Goal: Task Accomplishment & Management: Use online tool/utility

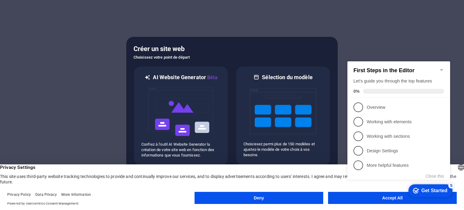
click at [442, 67] on icon "Minimize checklist" at bounding box center [441, 69] width 5 height 5
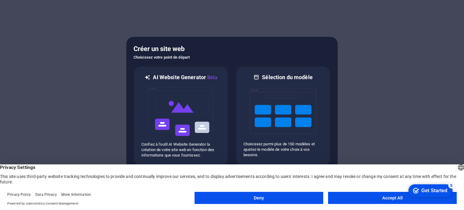
click at [283, 199] on button "Deny" at bounding box center [259, 198] width 129 height 12
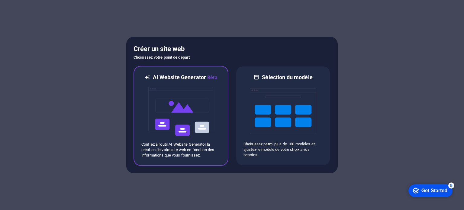
click at [183, 82] on img at bounding box center [181, 111] width 66 height 60
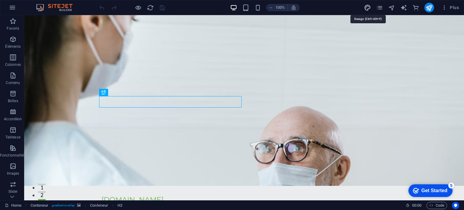
click at [0, 0] on icon "design" at bounding box center [0, 0] width 0 height 0
select select "px"
select select "200"
select select "px"
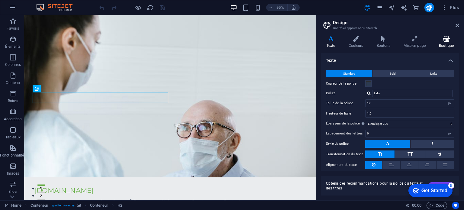
click at [443, 45] on h4 "Boutique" at bounding box center [447, 42] width 26 height 13
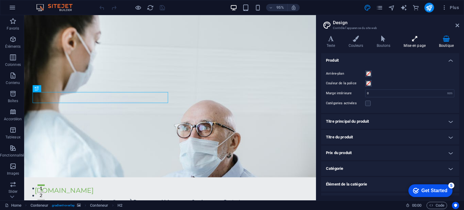
click at [419, 46] on h4 "Mise en page" at bounding box center [415, 42] width 35 height 13
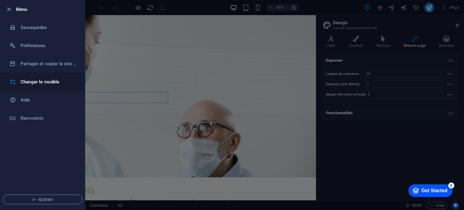
click at [37, 82] on h6 "Changer le modèle" at bounding box center [49, 81] width 56 height 7
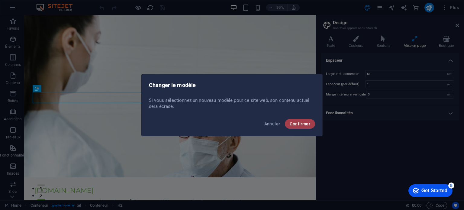
click at [299, 125] on span "Confirmer" at bounding box center [300, 124] width 21 height 5
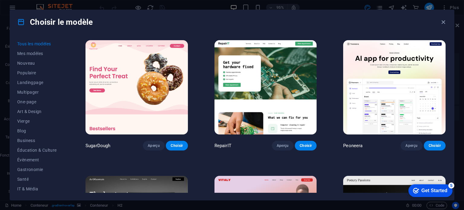
drag, startPoint x: 447, startPoint y: 111, endPoint x: 431, endPoint y: 2, distance: 110.3
click at [431, 2] on div "Choisir le modèle Tous les modèles Mes modèles Nouveau Populaire Landingpage Mu…" at bounding box center [232, 105] width 464 height 210
click at [330, 21] on div "Choisir le modèle" at bounding box center [232, 22] width 444 height 24
click at [30, 149] on span "Éducation & Culture" at bounding box center [38, 150] width 42 height 5
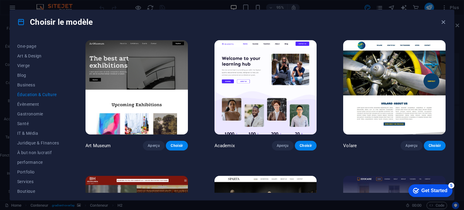
scroll to position [55, 0]
click at [33, 85] on span "Business" at bounding box center [38, 85] width 42 height 5
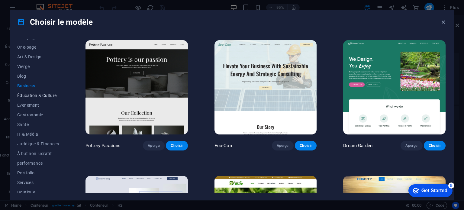
click at [32, 96] on span "Éducation & Culture" at bounding box center [38, 95] width 42 height 5
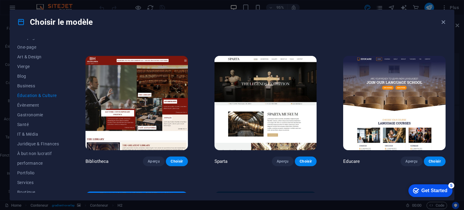
scroll to position [121, 0]
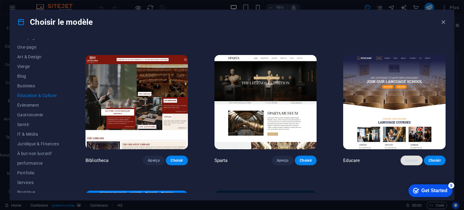
click at [407, 161] on span "Aperçu" at bounding box center [412, 160] width 12 height 5
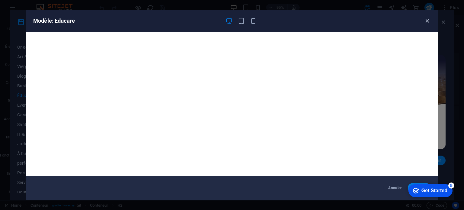
click at [429, 21] on icon "button" at bounding box center [427, 21] width 7 height 7
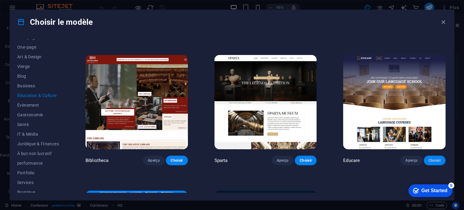
click at [430, 161] on span "Choisir" at bounding box center [435, 160] width 12 height 5
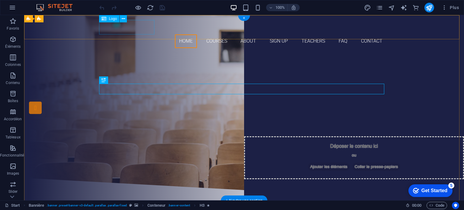
click at [136, 24] on div at bounding box center [244, 27] width 285 height 15
click at [30, 24] on div "Home Courses About Sign up Teachers FAQ Contact" at bounding box center [244, 34] width 440 height 38
select select "px"
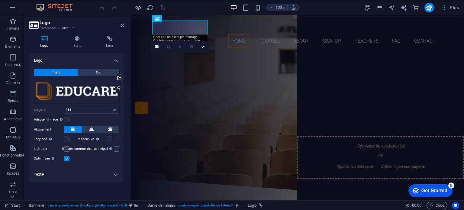
click at [70, 73] on button "Image" at bounding box center [56, 72] width 44 height 7
click at [120, 89] on div "Téléverser" at bounding box center [118, 88] width 9 height 9
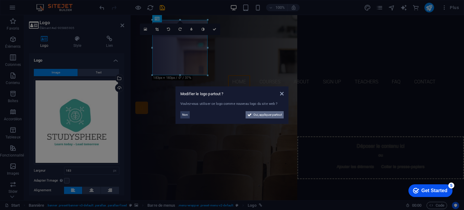
click at [255, 114] on span "Oui, appliquer partout" at bounding box center [268, 114] width 28 height 7
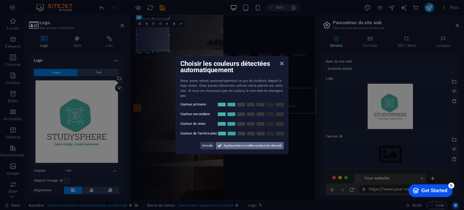
click at [232, 146] on span "Appliquer les nouvelles couleurs du site web" at bounding box center [253, 145] width 58 height 7
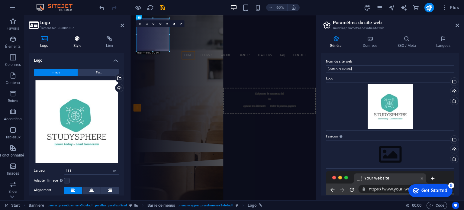
click at [80, 44] on h4 "Style" at bounding box center [78, 42] width 33 height 13
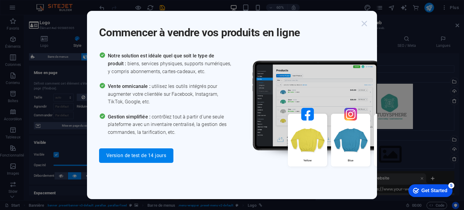
click at [365, 24] on icon "button" at bounding box center [364, 23] width 11 height 11
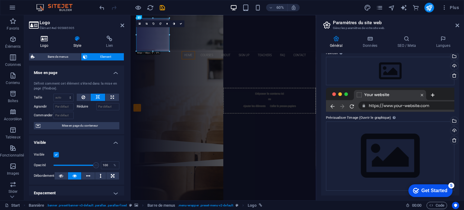
click at [46, 43] on h4 "Logo" at bounding box center [45, 42] width 33 height 13
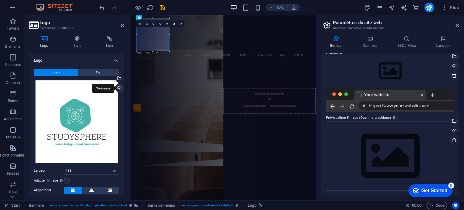
click at [116, 87] on div "Téléverser" at bounding box center [118, 88] width 9 height 9
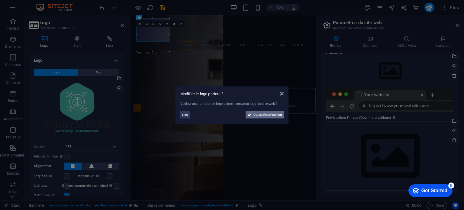
click at [259, 115] on span "Oui, appliquer partout" at bounding box center [268, 114] width 28 height 7
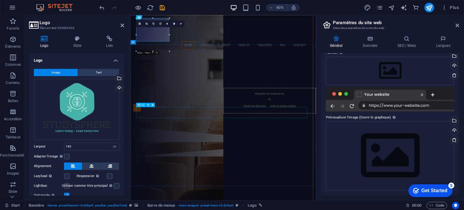
scroll to position [70, 0]
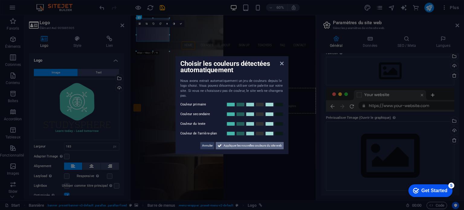
click at [236, 145] on span "Appliquer les nouvelles couleurs du site web" at bounding box center [253, 145] width 58 height 7
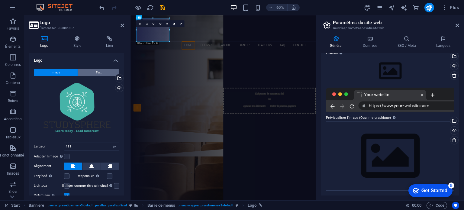
click at [99, 73] on span "Text" at bounding box center [99, 72] width 6 height 7
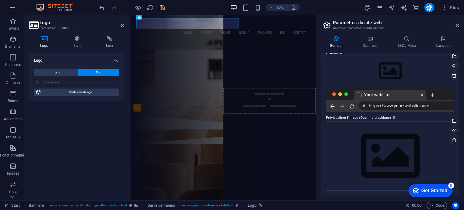
click at [83, 85] on input "text" at bounding box center [77, 82] width 86 height 7
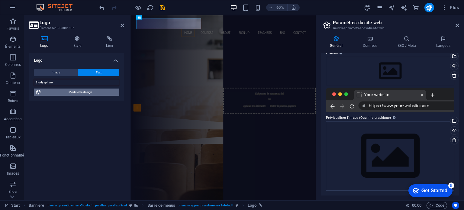
type input "Studysphere"
click at [75, 92] on span "Modifier le design" at bounding box center [80, 92] width 75 height 7
select select "px"
select select "300"
select select "px"
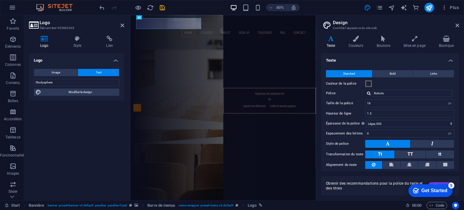
click at [368, 83] on span at bounding box center [368, 83] width 5 height 5
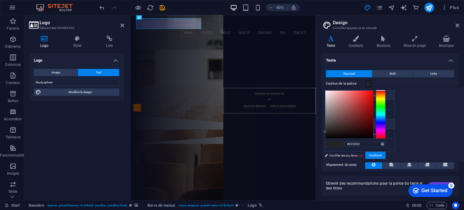
click at [329, 96] on icon at bounding box center [330, 95] width 4 height 4
type input "#ffffff"
click at [385, 71] on button "Bold" at bounding box center [393, 73] width 40 height 7
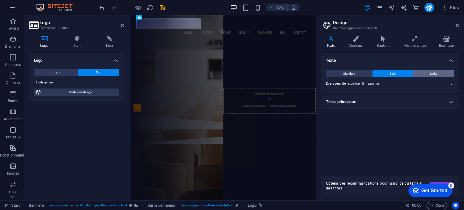
click at [429, 71] on button "Links" at bounding box center [433, 73] width 41 height 7
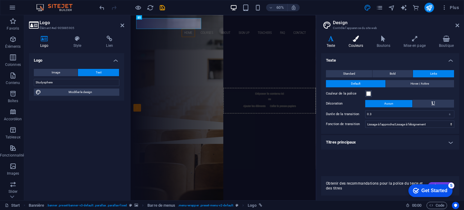
click at [352, 41] on icon at bounding box center [356, 39] width 26 height 6
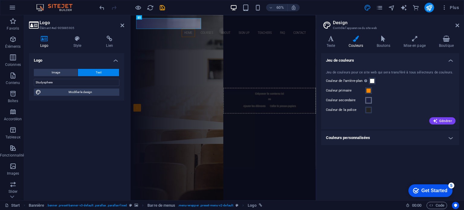
click at [367, 102] on span at bounding box center [368, 100] width 5 height 5
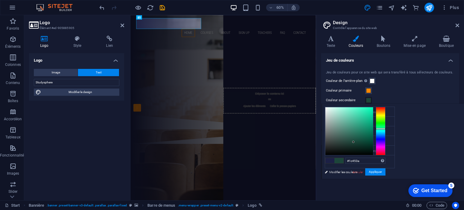
drag, startPoint x: 454, startPoint y: 137, endPoint x: 454, endPoint y: 128, distance: 8.5
click at [386, 128] on div at bounding box center [381, 129] width 10 height 2
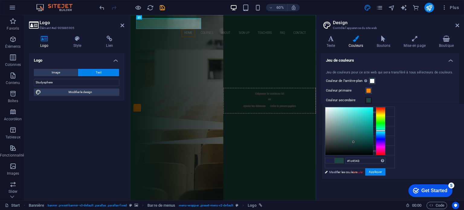
click at [386, 130] on div at bounding box center [381, 131] width 10 height 2
type input "#318682"
drag, startPoint x: 428, startPoint y: 140, endPoint x: 431, endPoint y: 129, distance: 11.4
click at [357, 129] on div at bounding box center [356, 129] width 2 height 2
click at [386, 173] on button "Appliquer" at bounding box center [375, 171] width 20 height 7
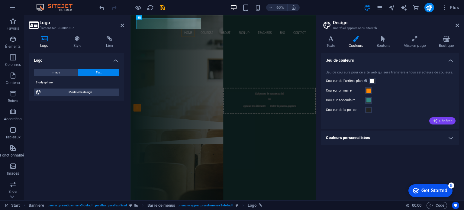
click at [441, 122] on span "Générer" at bounding box center [442, 120] width 19 height 5
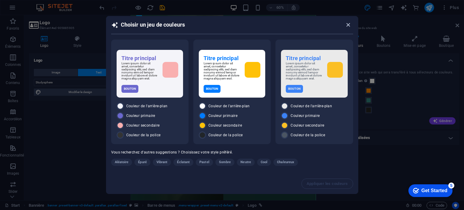
click at [348, 24] on icon "button" at bounding box center [348, 24] width 7 height 7
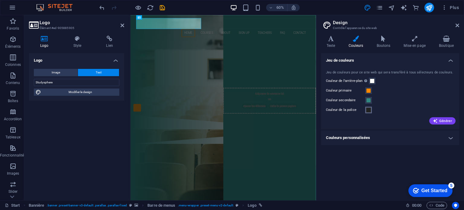
click at [368, 112] on span at bounding box center [368, 110] width 5 height 5
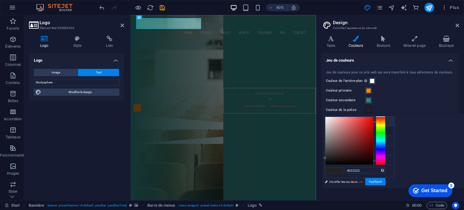
click at [347, 121] on li "Couleur de l'arrière-plan #ffffff" at bounding box center [360, 122] width 70 height 10
type input "#ffffff"
click at [386, 179] on button "Appliquer" at bounding box center [375, 181] width 20 height 7
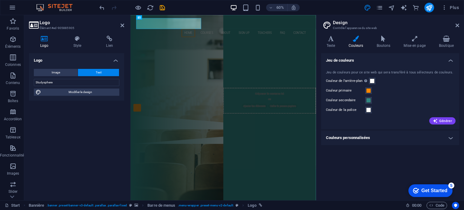
click at [426, 189] on div "Get Started" at bounding box center [435, 190] width 26 height 5
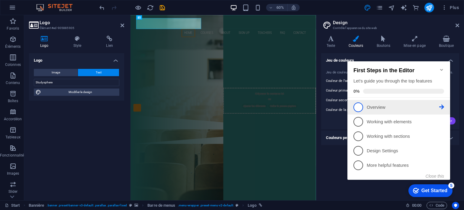
click at [368, 104] on p "Overview - incomplete" at bounding box center [403, 107] width 73 height 6
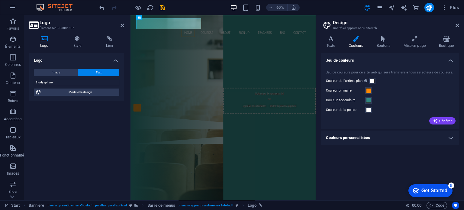
scroll to position [0, 0]
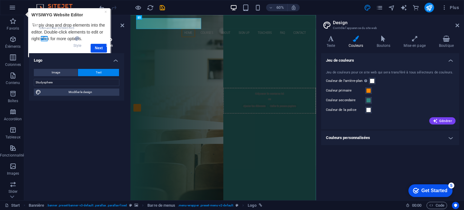
click at [97, 46] on h4 "Lien" at bounding box center [109, 42] width 29 height 13
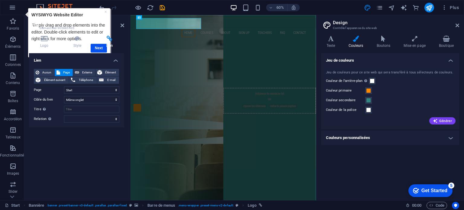
click at [79, 173] on div "Lien Aucun Page Externe Élément Élément suivant Téléphone E-mail Page Start Sub…" at bounding box center [76, 124] width 95 height 142
click at [55, 148] on div "Lien Aucun Page Externe Élément Élément suivant Téléphone E-mail Page Start Sub…" at bounding box center [76, 124] width 95 height 142
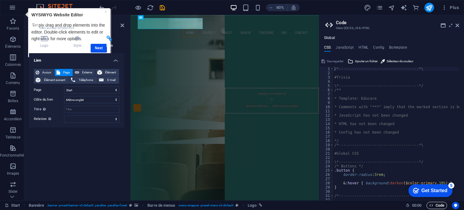
click at [458, 26] on icon at bounding box center [458, 25] width 4 height 5
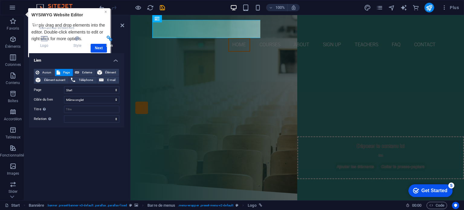
click at [106, 11] on link "×" at bounding box center [106, 11] width 2 height 5
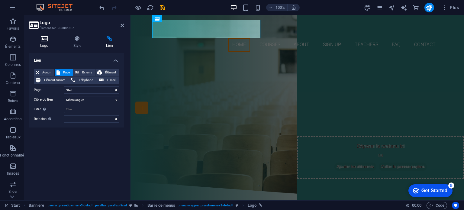
click at [47, 41] on icon at bounding box center [44, 39] width 31 height 6
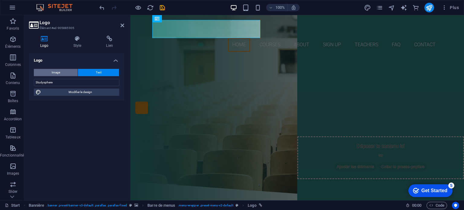
click at [65, 74] on button "Image" at bounding box center [56, 72] width 44 height 7
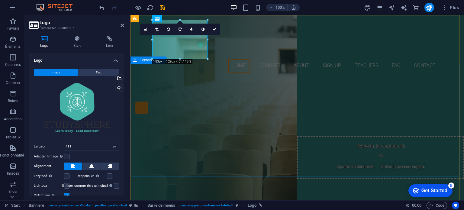
click at [261, 77] on div "Are you ready to learn new languages? Join our Language School Our Courses Sign…" at bounding box center [298, 139] width 334 height 125
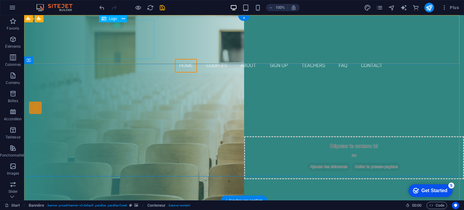
click at [136, 48] on div at bounding box center [244, 39] width 285 height 39
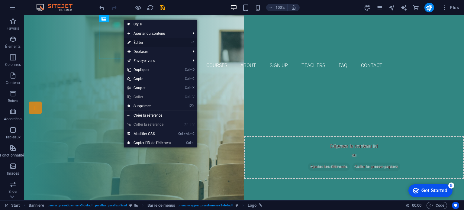
click at [146, 41] on link "⏎ Éditer" at bounding box center [149, 42] width 51 height 9
select select "px"
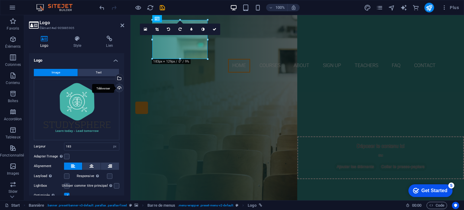
click at [116, 86] on div "Téléverser" at bounding box center [118, 88] width 9 height 9
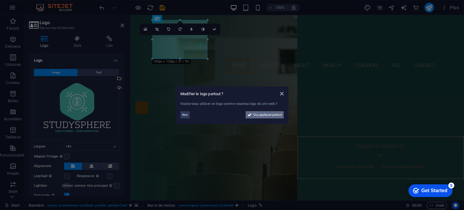
click at [259, 113] on span "Oui, appliquer partout" at bounding box center [268, 114] width 28 height 7
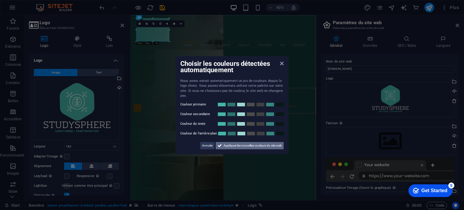
click at [242, 146] on span "Appliquer les nouvelles couleurs du site web" at bounding box center [253, 145] width 58 height 7
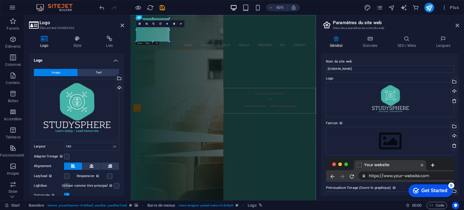
click at [455, 27] on header "Paramètres du site web Gérez les paramètres de votre site web." at bounding box center [391, 23] width 137 height 16
click at [457, 26] on icon at bounding box center [458, 25] width 4 height 5
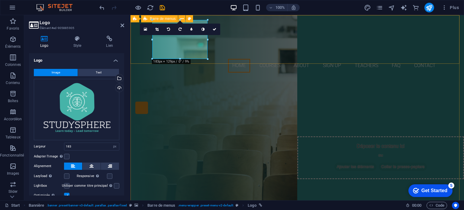
click at [307, 56] on div "Home Courses About Sign up Teachers FAQ Contact" at bounding box center [298, 46] width 334 height 62
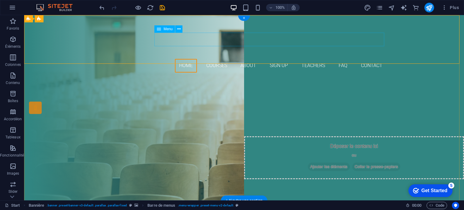
click at [311, 59] on nav "Home Courses About Sign up Teachers FAQ Contact" at bounding box center [244, 66] width 285 height 14
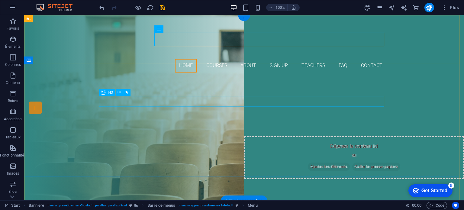
click at [302, 106] on div "Are you ready to learn new languages?" at bounding box center [244, 111] width 285 height 11
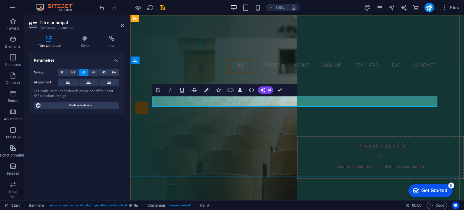
click at [330, 107] on span "Are you ready to learn new languages?" at bounding box center [297, 112] width 178 height 10
drag, startPoint x: 336, startPoint y: 102, endPoint x: 379, endPoint y: 102, distance: 42.6
click at [379, 107] on span "Are you ready to learn new languages?" at bounding box center [297, 112] width 178 height 10
click at [345, 107] on span "Are you ready to learn newSkils?" at bounding box center [297, 112] width 150 height 10
click at [330, 118] on div "Join our Language School" at bounding box center [297, 126] width 285 height 18
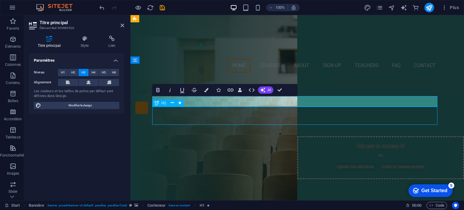
click at [330, 118] on div "Join our Language School" at bounding box center [297, 126] width 285 height 18
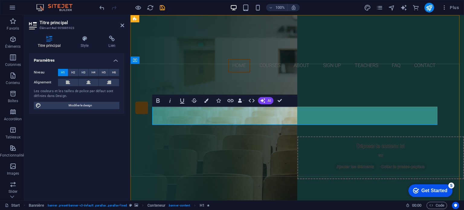
click at [342, 118] on span "Join our Language School" at bounding box center [298, 125] width 216 height 19
drag, startPoint x: 263, startPoint y: 118, endPoint x: 401, endPoint y: 108, distance: 139.1
click at [401, 116] on span "Join our Language School" at bounding box center [298, 125] width 216 height 19
click at [264, 101] on icon "button" at bounding box center [263, 100] width 5 height 5
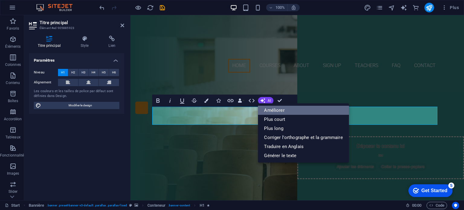
click at [268, 108] on link "Améliorer" at bounding box center [303, 110] width 91 height 9
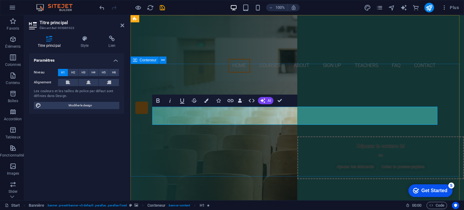
click at [283, 78] on div "Are you ready to learn new Skils? JOIN OUR TRAINING CENTER Our Courses Sign up …" at bounding box center [298, 139] width 334 height 125
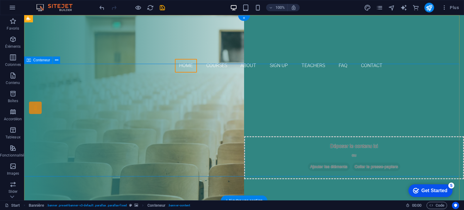
click at [74, 129] on div "Are you ready to learn new Skils? JOIN OUR TRAINING CENTER Our Courses Sign up …" at bounding box center [244, 139] width 440 height 125
click at [314, 59] on nav "Home Courses About Sign up Teachers FAQ Contact" at bounding box center [244, 66] width 285 height 14
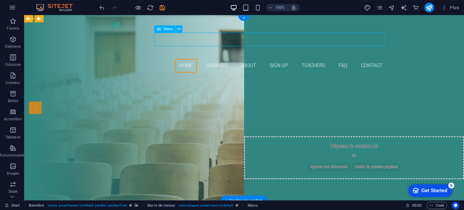
click at [314, 59] on nav "Home Courses About Sign up Teachers FAQ Contact" at bounding box center [244, 66] width 285 height 14
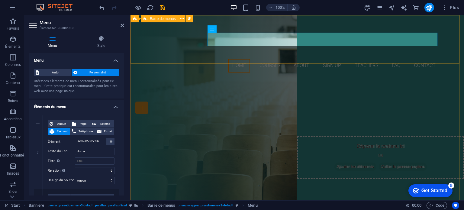
click at [259, 63] on div "Home Courses About Sign up Teachers FAQ Contact" at bounding box center [298, 46] width 334 height 62
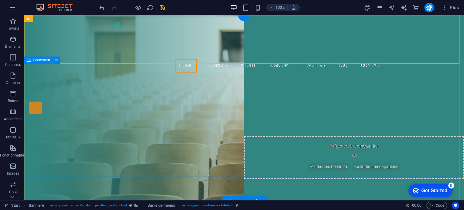
click at [265, 90] on div "Are you ready to learn new Skils? JOIN OUR TRAINING CENTER Our Courses Sign up …" at bounding box center [244, 139] width 440 height 125
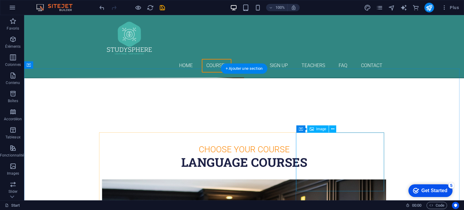
scroll to position [121, 0]
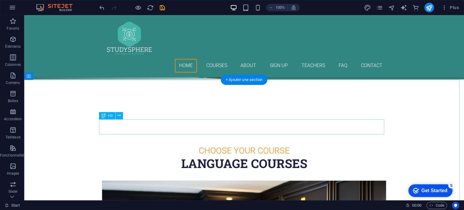
click at [234, 156] on div "Language Courses" at bounding box center [244, 163] width 285 height 15
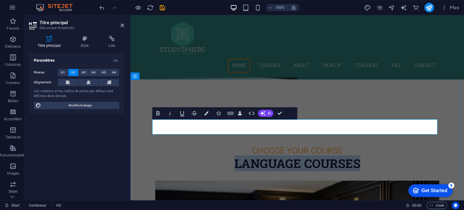
click at [298, 156] on h2 "Language Courses" at bounding box center [297, 163] width 285 height 15
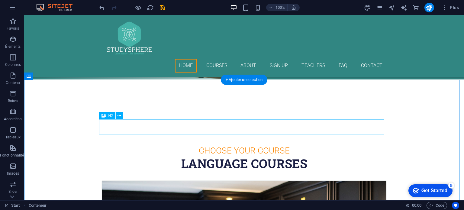
click at [248, 156] on div "Language Courses" at bounding box center [244, 163] width 285 height 15
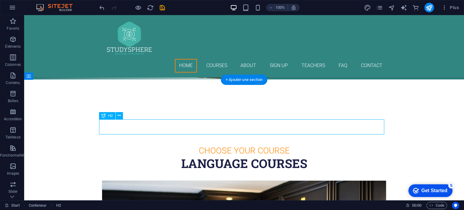
click at [248, 156] on div "Language Courses" at bounding box center [244, 163] width 285 height 15
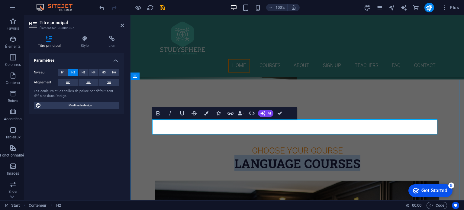
click at [299, 156] on h2 "Language Courses" at bounding box center [297, 163] width 285 height 15
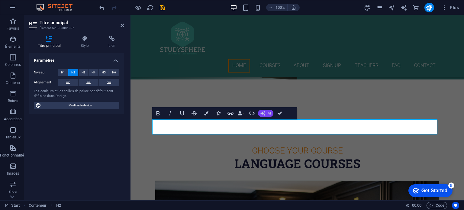
click at [267, 115] on button "AI" at bounding box center [265, 113] width 15 height 7
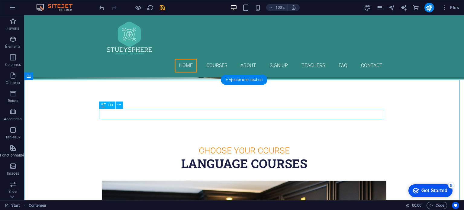
click at [240, 145] on div "Choose Your Course" at bounding box center [244, 150] width 285 height 11
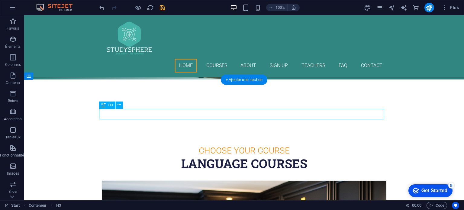
click at [240, 145] on div "Choose Your Course" at bounding box center [244, 150] width 285 height 11
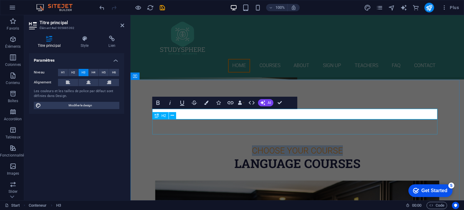
click at [256, 156] on div "Language Courses" at bounding box center [297, 163] width 285 height 15
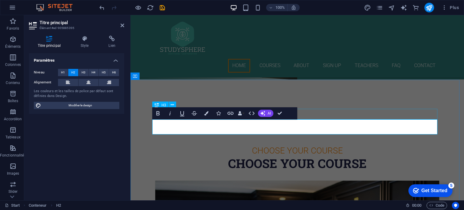
click at [345, 145] on div "Choose Your Course" at bounding box center [297, 150] width 285 height 11
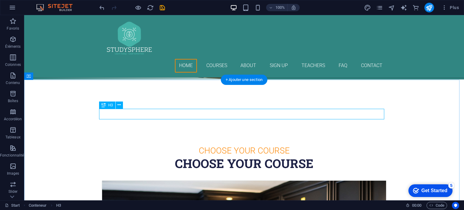
click at [267, 145] on div "Choose Your Course" at bounding box center [244, 150] width 285 height 11
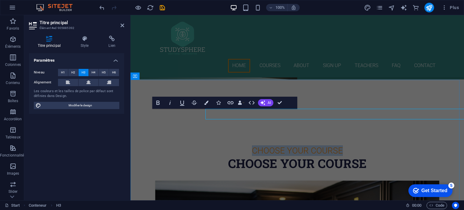
click at [267, 145] on h3 "Choose Your Course" at bounding box center [297, 150] width 285 height 11
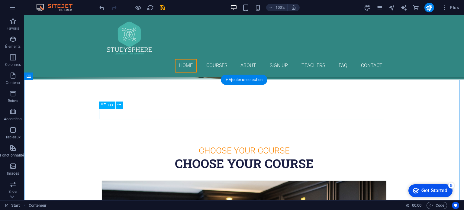
click at [195, 145] on div "Choose Your Course" at bounding box center [244, 150] width 285 height 11
click at [118, 105] on icon at bounding box center [119, 105] width 3 height 6
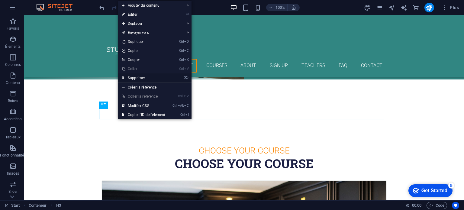
click at [131, 82] on link "⌦ Supprimer" at bounding box center [143, 77] width 51 height 9
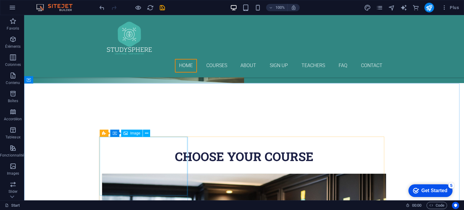
scroll to position [0, 0]
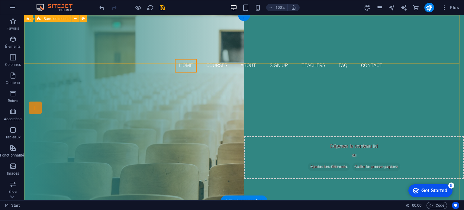
click at [436, 37] on div "Home Courses About Sign up Teachers FAQ Contact" at bounding box center [244, 46] width 440 height 62
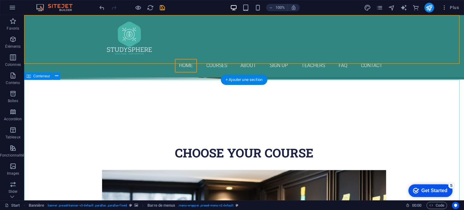
scroll to position [151, 0]
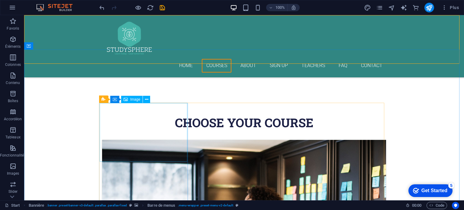
click at [135, 102] on div "Image" at bounding box center [131, 99] width 21 height 7
select select "%"
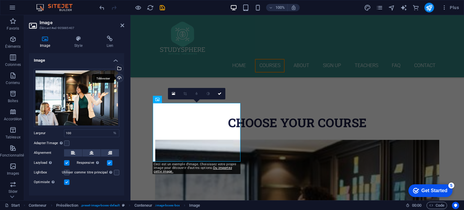
click at [116, 79] on div "Téléverser" at bounding box center [118, 78] width 9 height 9
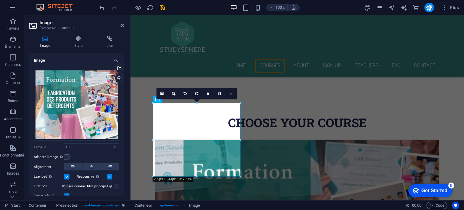
click at [231, 93] on icon at bounding box center [231, 94] width 4 height 4
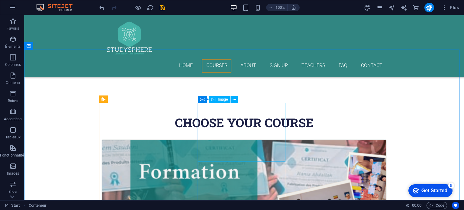
click at [222, 101] on span "Image" at bounding box center [223, 100] width 10 height 4
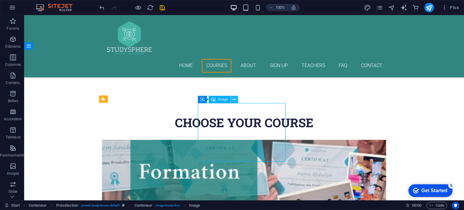
click at [237, 99] on button at bounding box center [234, 99] width 7 height 7
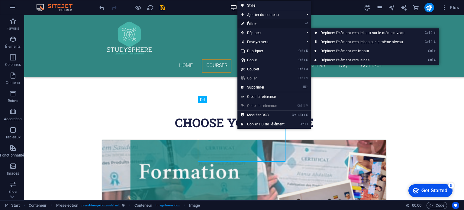
click at [249, 24] on link "⏎ Éditer" at bounding box center [263, 23] width 51 height 9
select select "%"
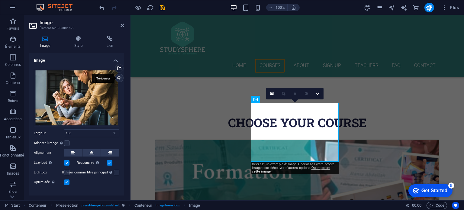
click at [115, 75] on div "Téléverser" at bounding box center [118, 78] width 9 height 9
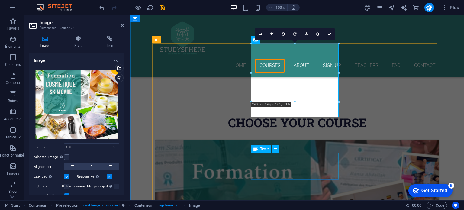
scroll to position [212, 0]
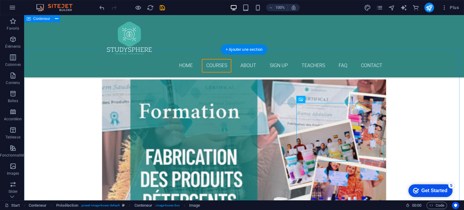
scroll to position [151, 0]
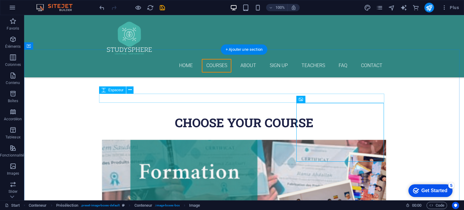
click at [340, 130] on div at bounding box center [244, 134] width 285 height 9
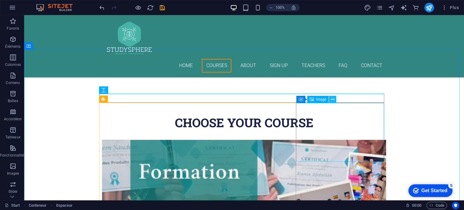
click at [333, 99] on icon at bounding box center [332, 99] width 3 height 6
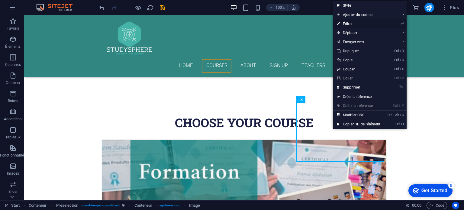
click at [346, 25] on link "⏎ Éditer" at bounding box center [358, 23] width 51 height 9
select select "%"
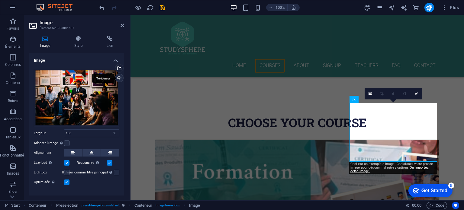
click at [119, 76] on div "Téléverser" at bounding box center [118, 78] width 9 height 9
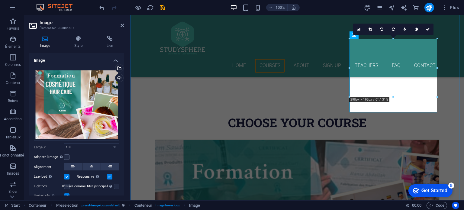
scroll to position [242, 0]
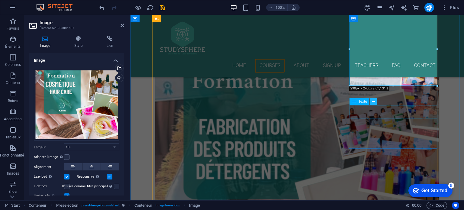
click at [373, 99] on icon at bounding box center [373, 102] width 3 height 6
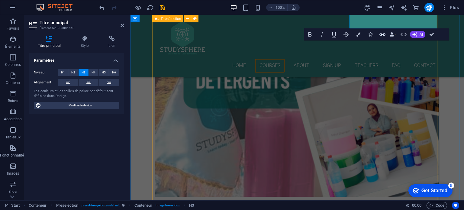
scroll to position [302, 0]
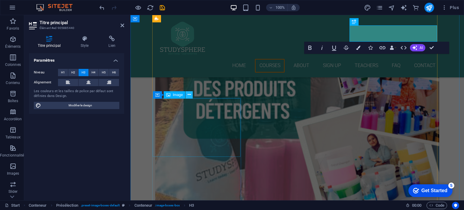
click at [192, 96] on button at bounding box center [189, 94] width 7 height 7
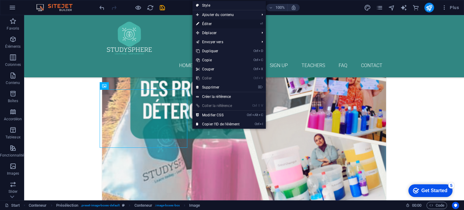
click at [210, 25] on link "⏎ Éditer" at bounding box center [218, 23] width 51 height 9
select select "%"
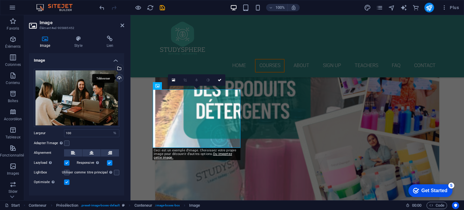
click at [116, 78] on div "Téléverser" at bounding box center [118, 78] width 9 height 9
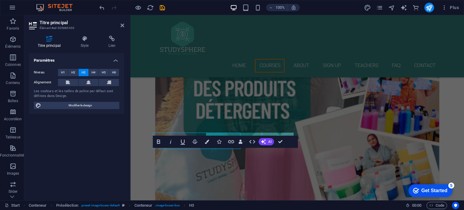
scroll to position [317, 0]
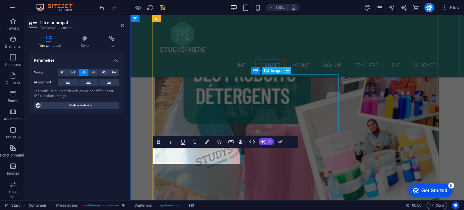
click at [286, 70] on icon at bounding box center [287, 71] width 3 height 6
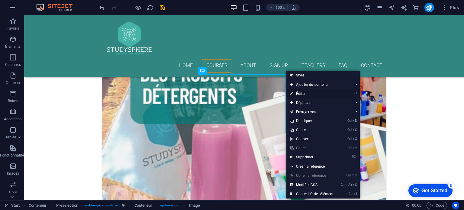
click at [296, 94] on link "⏎ Éditer" at bounding box center [312, 93] width 51 height 9
select select "%"
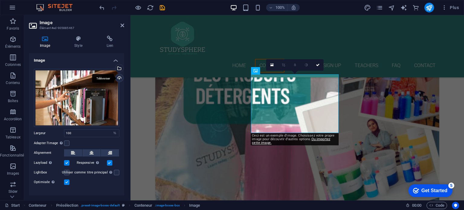
click at [120, 79] on div "Téléverser" at bounding box center [118, 78] width 9 height 9
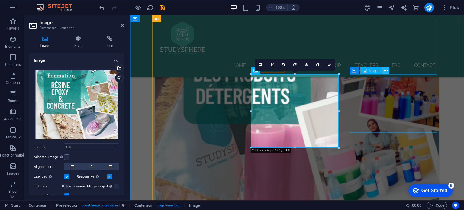
click at [386, 71] on icon at bounding box center [385, 71] width 3 height 6
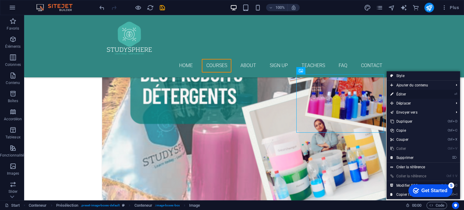
click at [400, 94] on link "⏎ Éditer" at bounding box center [412, 94] width 51 height 9
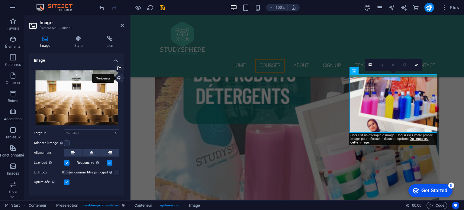
click at [120, 79] on div "Téléverser" at bounding box center [118, 78] width 9 height 9
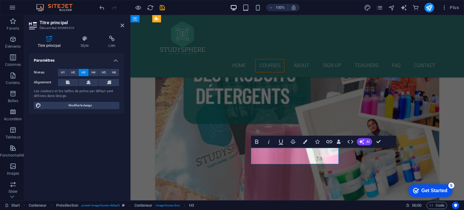
click at [384, 73] on icon at bounding box center [385, 71] width 3 height 6
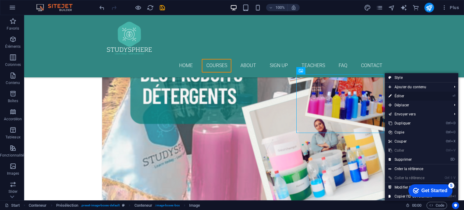
click at [395, 96] on link "⏎ Éditer" at bounding box center [410, 96] width 51 height 9
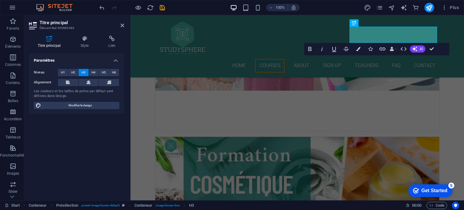
scroll to position [301, 0]
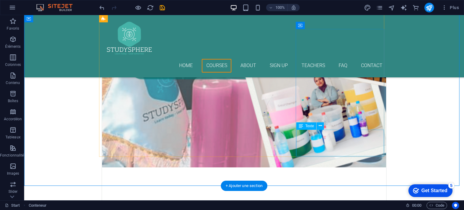
scroll to position [392, 0]
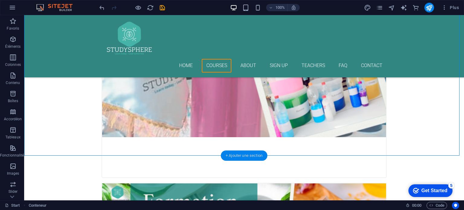
click at [236, 155] on div "+ Ajouter une section" at bounding box center [244, 156] width 47 height 10
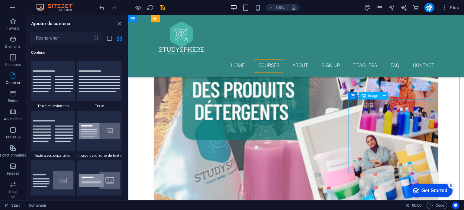
scroll to position [301, 0]
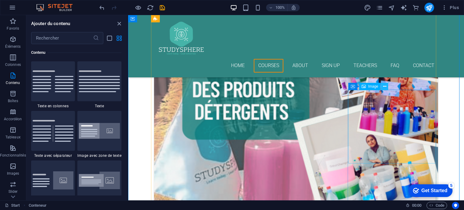
click at [384, 85] on icon at bounding box center [384, 86] width 3 height 6
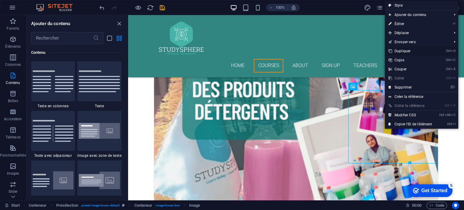
click at [396, 50] on link "Ctrl D Dupliquer" at bounding box center [410, 51] width 51 height 9
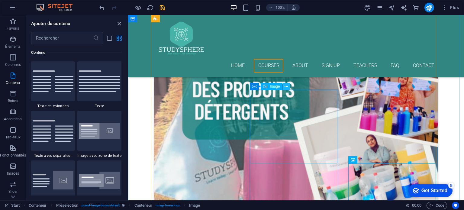
click at [286, 88] on icon at bounding box center [286, 86] width 3 height 6
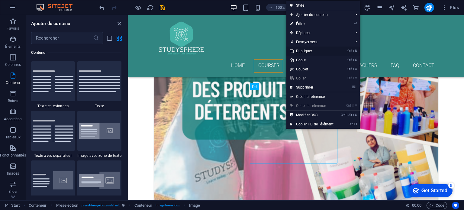
click at [301, 47] on link "Ctrl D Dupliquer" at bounding box center [312, 51] width 51 height 9
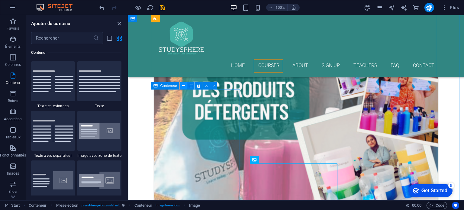
click at [181, 86] on button at bounding box center [183, 85] width 7 height 7
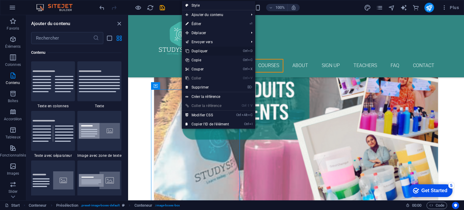
click at [198, 51] on link "Ctrl D Dupliquer" at bounding box center [207, 51] width 51 height 9
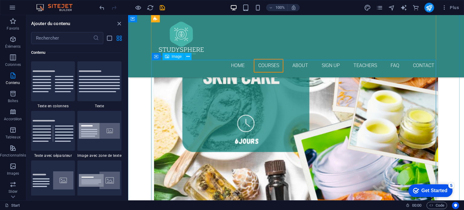
scroll to position [452, 0]
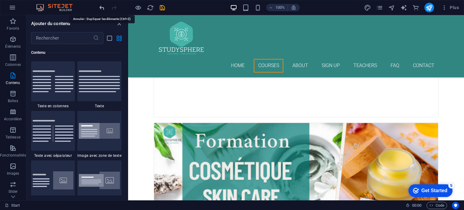
click at [0, 0] on icon "undo" at bounding box center [0, 0] width 0 height 0
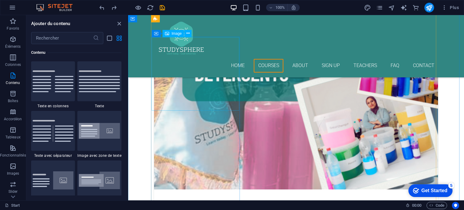
scroll to position [301, 0]
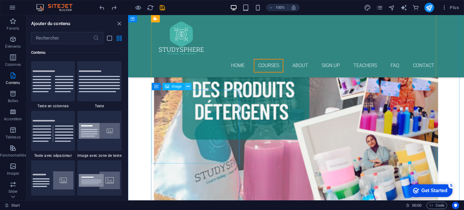
click at [186, 86] on icon at bounding box center [187, 86] width 3 height 6
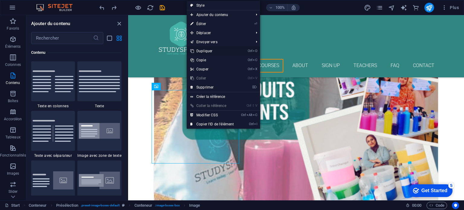
click at [202, 49] on link "Ctrl D Dupliquer" at bounding box center [212, 51] width 51 height 9
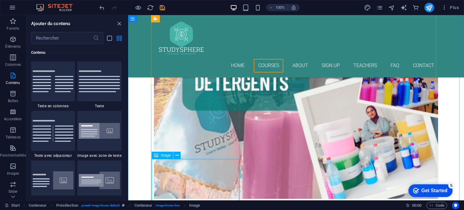
scroll to position [362, 0]
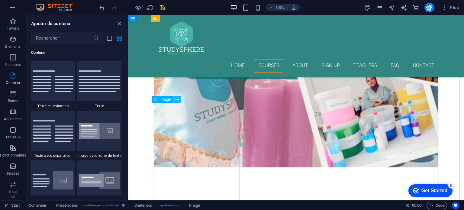
click at [177, 102] on icon at bounding box center [177, 99] width 3 height 6
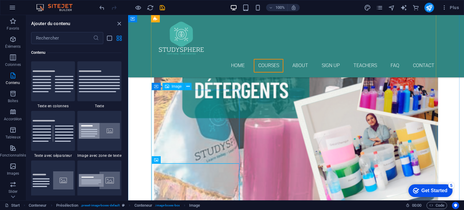
scroll to position [332, 0]
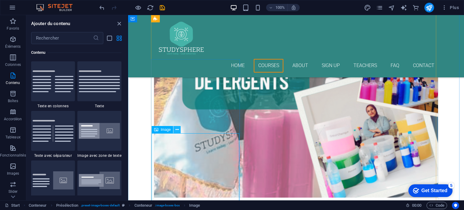
click at [175, 131] on button at bounding box center [176, 129] width 7 height 7
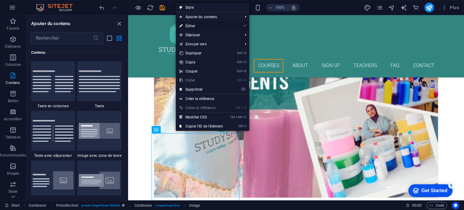
click at [185, 24] on link "⏎ Éditer" at bounding box center [201, 25] width 51 height 9
select select "%"
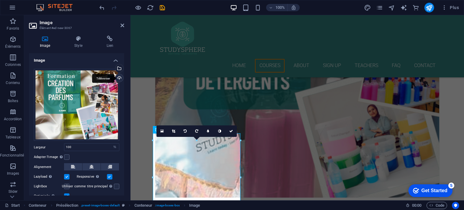
click at [118, 79] on div "Téléverser" at bounding box center [118, 78] width 9 height 9
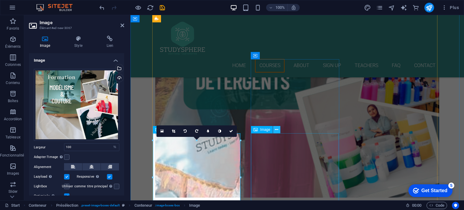
click at [276, 131] on icon at bounding box center [276, 130] width 3 height 6
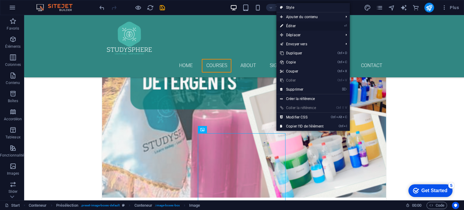
click at [289, 24] on link "⏎ Éditer" at bounding box center [302, 25] width 51 height 9
select select "%"
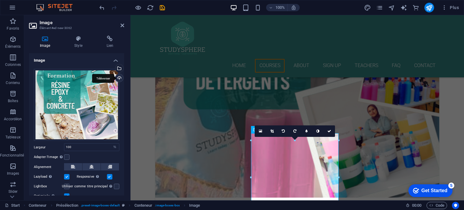
click at [118, 79] on div "Téléverser" at bounding box center [118, 78] width 9 height 9
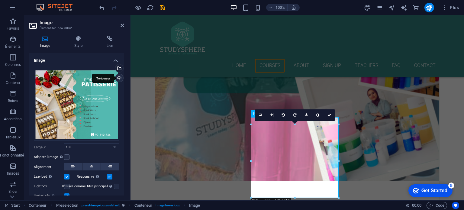
scroll to position [392, 0]
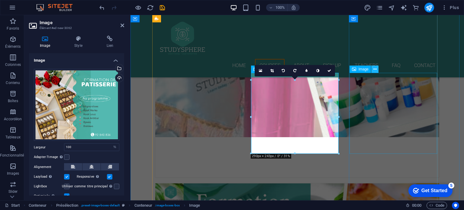
click at [376, 67] on icon at bounding box center [375, 69] width 3 height 6
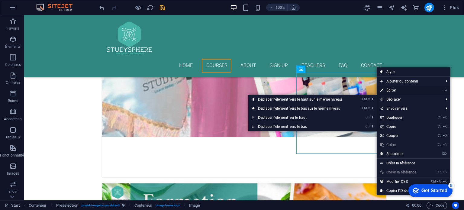
click at [391, 89] on link "⏎ Éditer" at bounding box center [402, 90] width 51 height 9
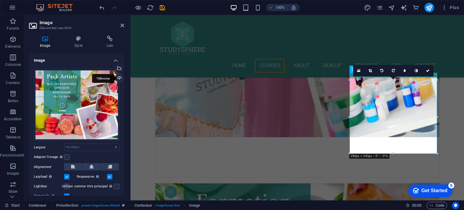
click at [119, 78] on div "Téléverser" at bounding box center [118, 78] width 9 height 9
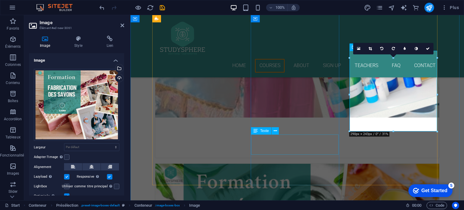
scroll to position [422, 0]
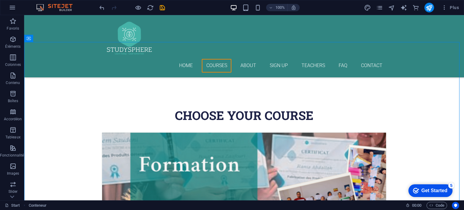
scroll to position [215, 0]
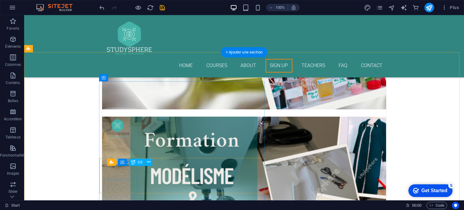
scroll to position [1303, 0]
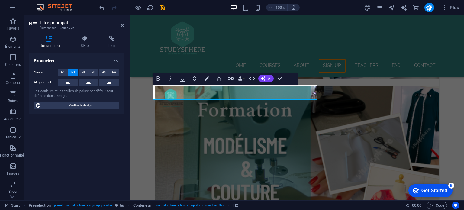
click at [129, 122] on div "Titre principal Style Lien Paramètres Niveau H1 H2 H3 H4 H5 H6 Alignement Les c…" at bounding box center [76, 116] width 105 height 170
click at [232, 23] on div "Home Courses About Sign up Teachers FAQ Contact" at bounding box center [298, 46] width 334 height 62
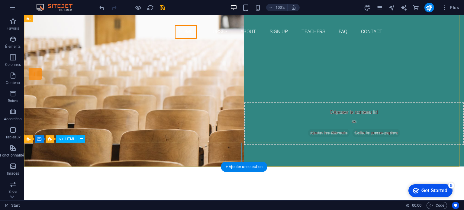
scroll to position [0, 0]
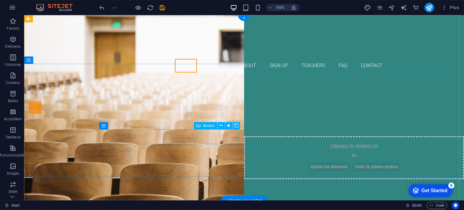
click at [224, 140] on div "Our Courses" at bounding box center [244, 147] width 285 height 15
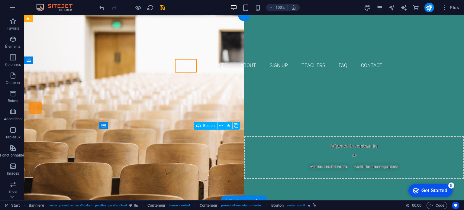
click at [222, 140] on div "Our Courses" at bounding box center [244, 147] width 285 height 15
click at [270, 158] on div "Sign up now" at bounding box center [244, 165] width 285 height 15
click at [202, 140] on div "Our Courses" at bounding box center [244, 147] width 285 height 15
click at [220, 125] on icon at bounding box center [220, 125] width 3 height 6
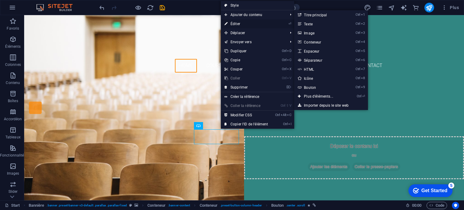
click at [236, 25] on link "⏎ Éditer" at bounding box center [246, 23] width 51 height 9
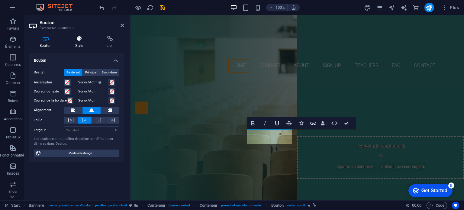
click at [80, 41] on icon at bounding box center [79, 39] width 29 height 6
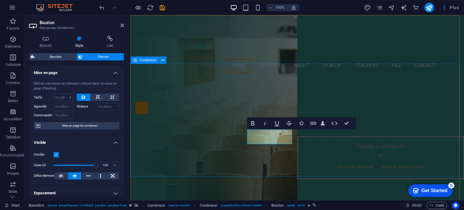
click at [271, 77] on div "Are you ready to learn new Skils? JOIN OUR TRAINING CENTER Our Courses Sign up …" at bounding box center [298, 139] width 334 height 125
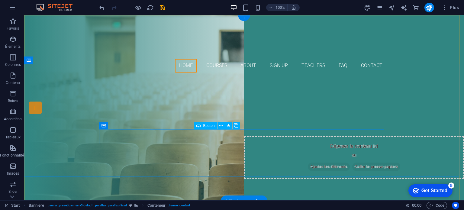
click at [212, 140] on div "Our Courses" at bounding box center [244, 147] width 285 height 15
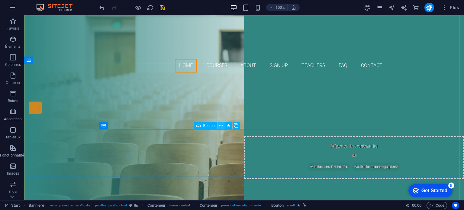
click at [222, 125] on icon at bounding box center [220, 125] width 3 height 6
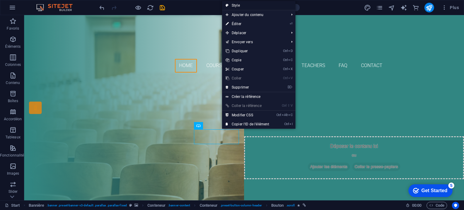
click at [241, 4] on link "Style" at bounding box center [258, 5] width 73 height 9
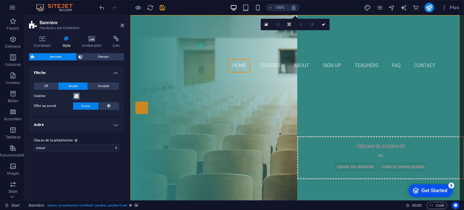
click at [76, 97] on span at bounding box center [76, 96] width 5 height 5
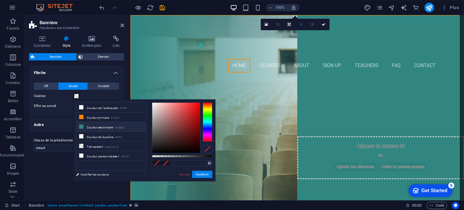
click at [81, 125] on icon at bounding box center [81, 127] width 4 height 4
type input "#318682"
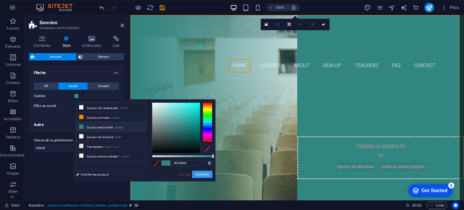
click at [205, 174] on button "Appliquer" at bounding box center [202, 174] width 20 height 7
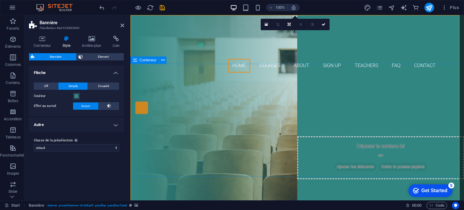
click at [356, 84] on div "Are you ready to learn new Skils? JOIN OUR TRAINING CENTER Our Courses Sign up …" at bounding box center [298, 139] width 334 height 125
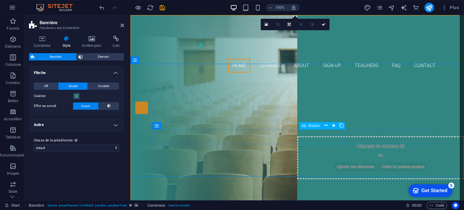
click at [306, 158] on div "Sign up now" at bounding box center [297, 165] width 285 height 15
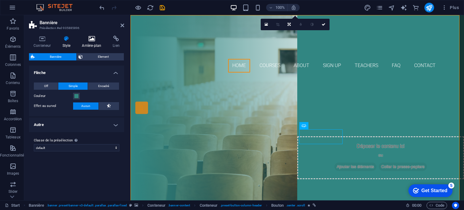
click at [92, 38] on icon at bounding box center [91, 39] width 28 height 6
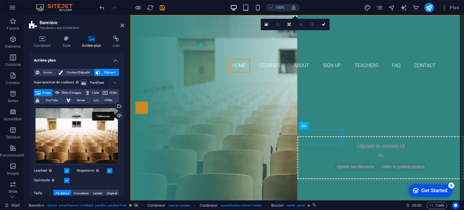
click at [120, 117] on div "Téléverser" at bounding box center [118, 116] width 9 height 9
click at [118, 113] on div "Téléverser" at bounding box center [118, 116] width 9 height 9
click at [119, 116] on div "Téléverser" at bounding box center [118, 116] width 9 height 9
click at [119, 117] on div "Téléverser" at bounding box center [118, 116] width 9 height 9
click at [118, 115] on div "Téléverser" at bounding box center [118, 116] width 9 height 9
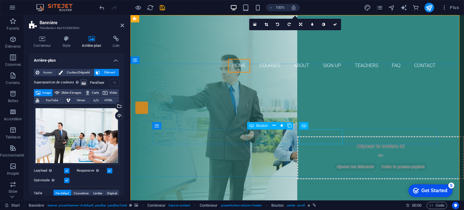
click at [268, 141] on div "Our Courses" at bounding box center [297, 147] width 285 height 15
click at [261, 126] on span "Bouton" at bounding box center [261, 126] width 11 height 4
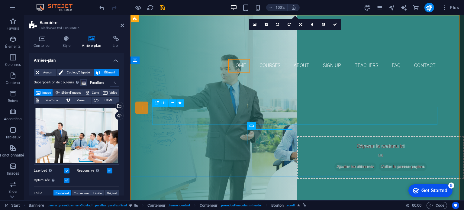
click at [260, 121] on div "JOIN OUR TRAINING CENTER" at bounding box center [297, 126] width 285 height 18
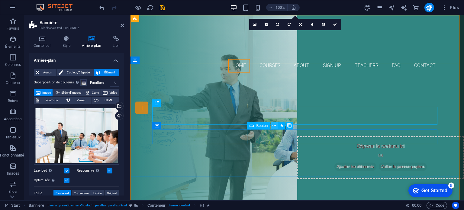
click at [273, 127] on icon at bounding box center [274, 125] width 3 height 6
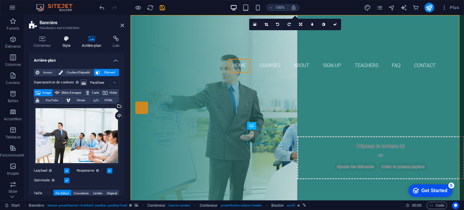
click at [66, 41] on icon at bounding box center [66, 39] width 17 height 6
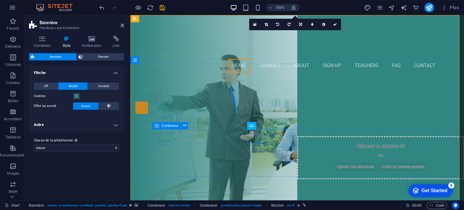
click at [171, 125] on span "Conteneur" at bounding box center [169, 126] width 17 height 4
click at [184, 125] on icon at bounding box center [184, 125] width 3 height 6
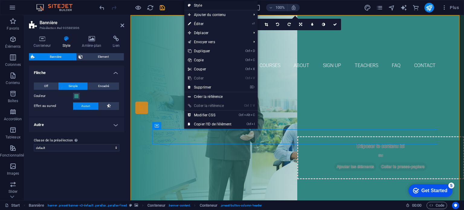
click at [212, 4] on link "Style" at bounding box center [220, 5] width 73 height 9
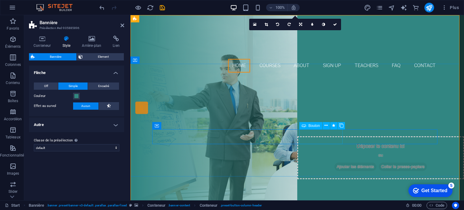
click at [334, 158] on div "Sign up now" at bounding box center [297, 165] width 285 height 15
click at [325, 125] on icon at bounding box center [326, 125] width 3 height 6
click at [303, 126] on icon at bounding box center [304, 125] width 4 height 7
click at [326, 125] on icon at bounding box center [326, 125] width 3 height 6
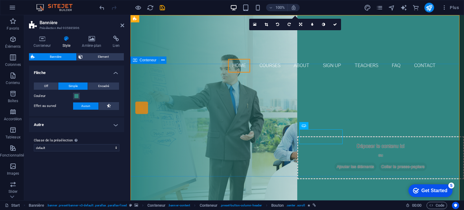
click at [245, 80] on div "Are you ready to learn new Skils? JOIN OUR TRAINING CENTER Our Courses Sign up …" at bounding box center [298, 139] width 334 height 125
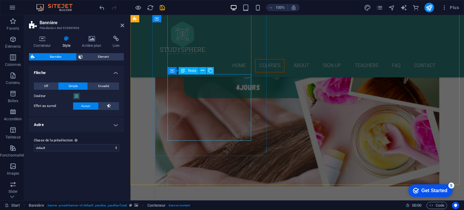
scroll to position [997, 0]
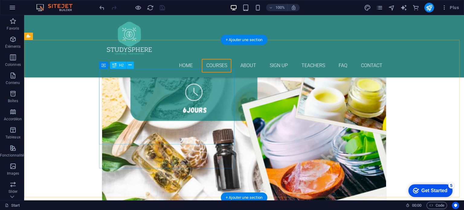
scroll to position [574, 0]
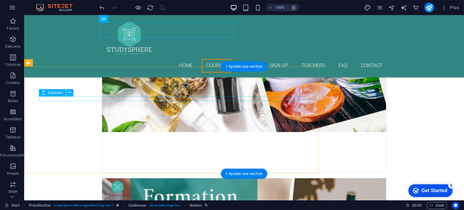
scroll to position [725, 0]
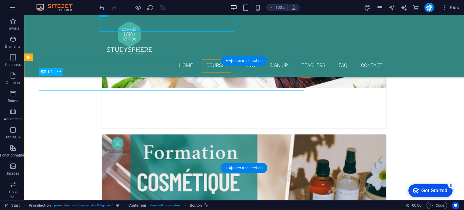
click at [127, 84] on div "Glissez et déposez l'élément de votre choix pour remplacer le contenu existant.…" at bounding box center [244, 107] width 440 height 185
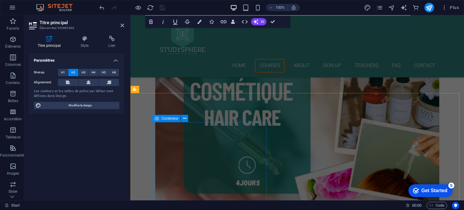
scroll to position [665, 0]
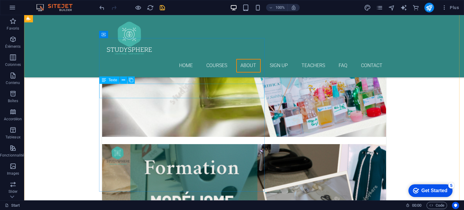
scroll to position [1239, 0]
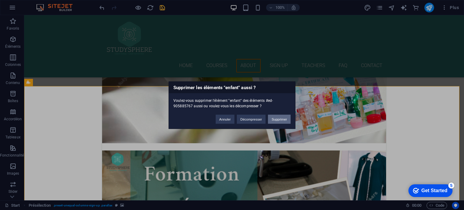
click at [278, 119] on button "Supprimer" at bounding box center [279, 119] width 23 height 9
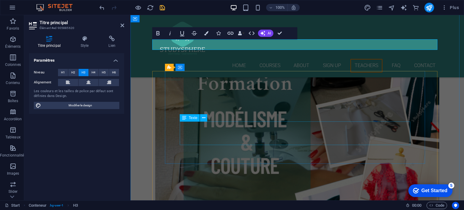
scroll to position [1300, 0]
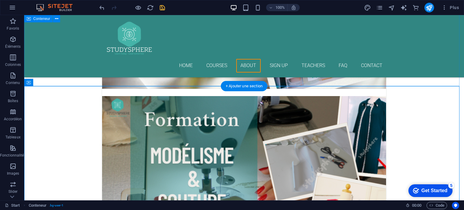
scroll to position [1239, 0]
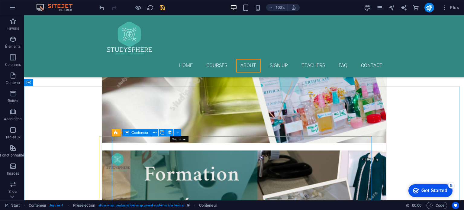
click at [171, 132] on icon at bounding box center [169, 132] width 3 height 6
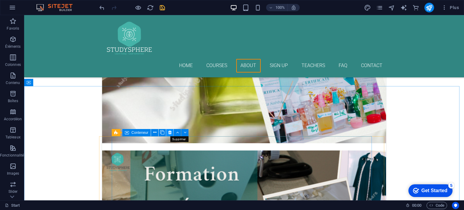
click at [172, 134] on button at bounding box center [169, 132] width 7 height 7
